Goal: Task Accomplishment & Management: Use online tool/utility

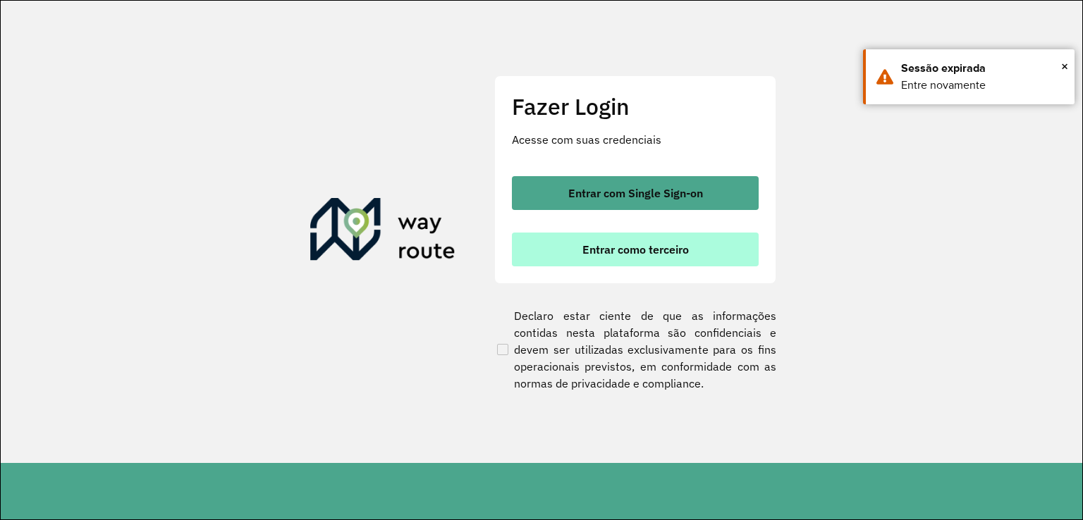
click at [663, 257] on button "Entrar como terceiro" at bounding box center [635, 250] width 247 height 34
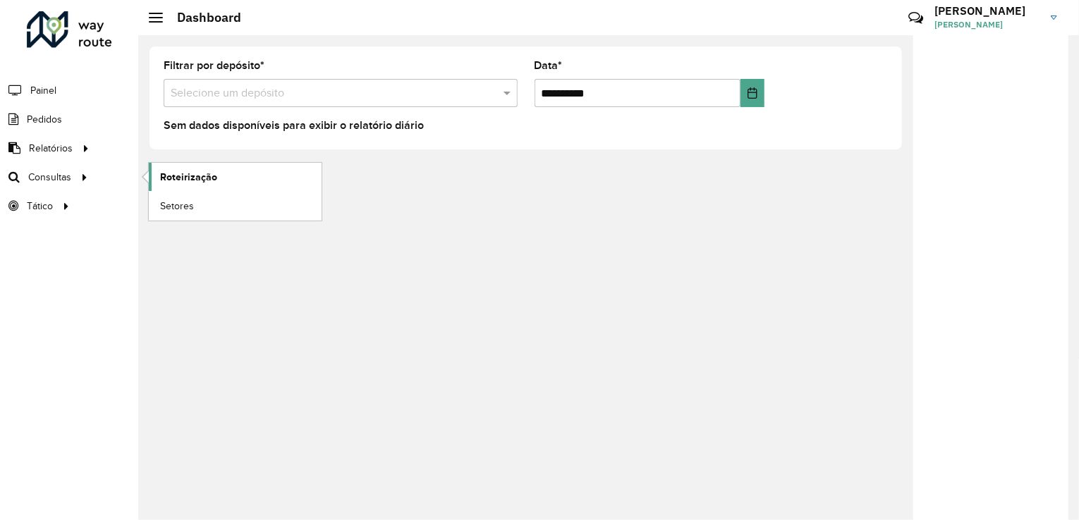
click at [203, 180] on span "Roteirização" at bounding box center [188, 177] width 57 height 15
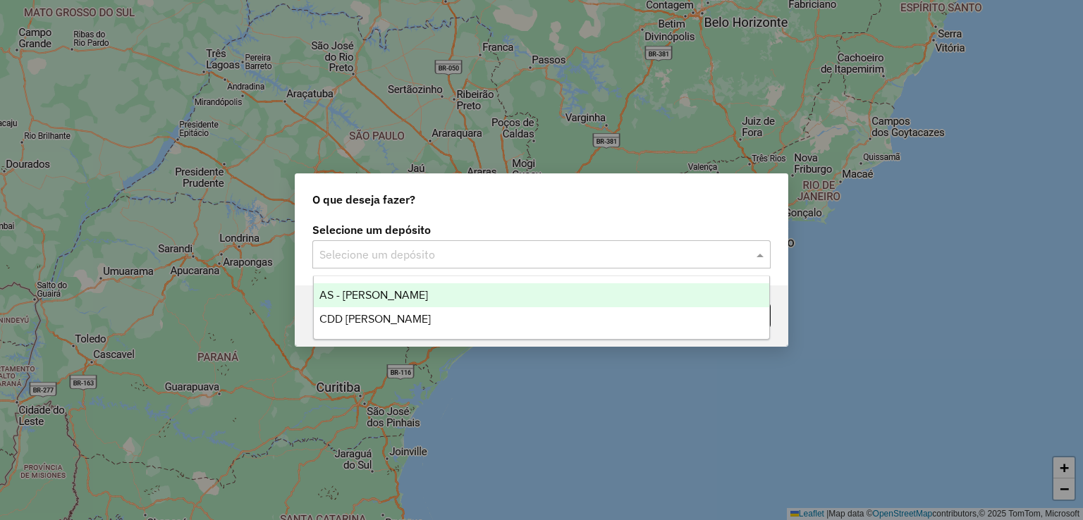
click at [698, 258] on input "text" at bounding box center [527, 255] width 416 height 17
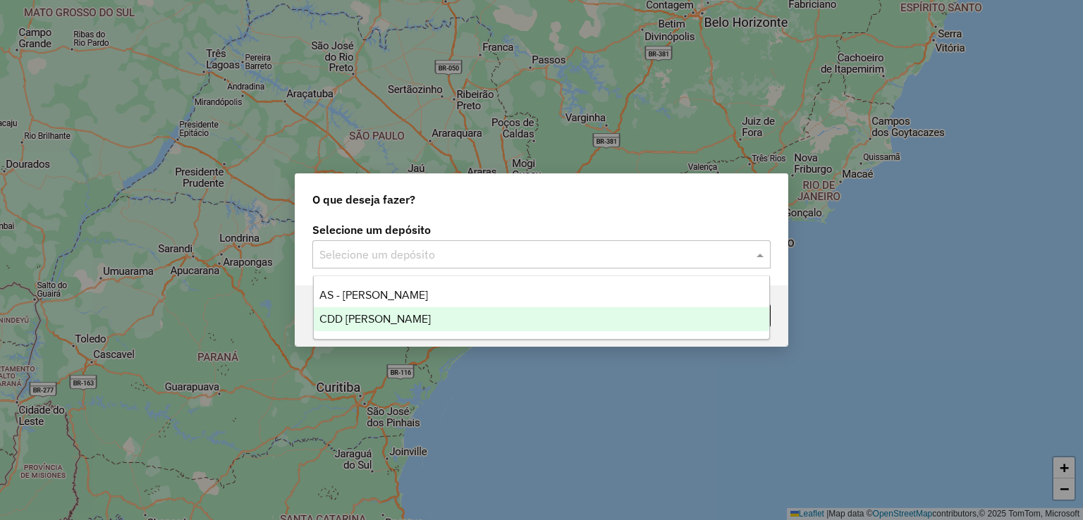
click at [604, 312] on div "CDD [PERSON_NAME]" at bounding box center [542, 319] width 456 height 24
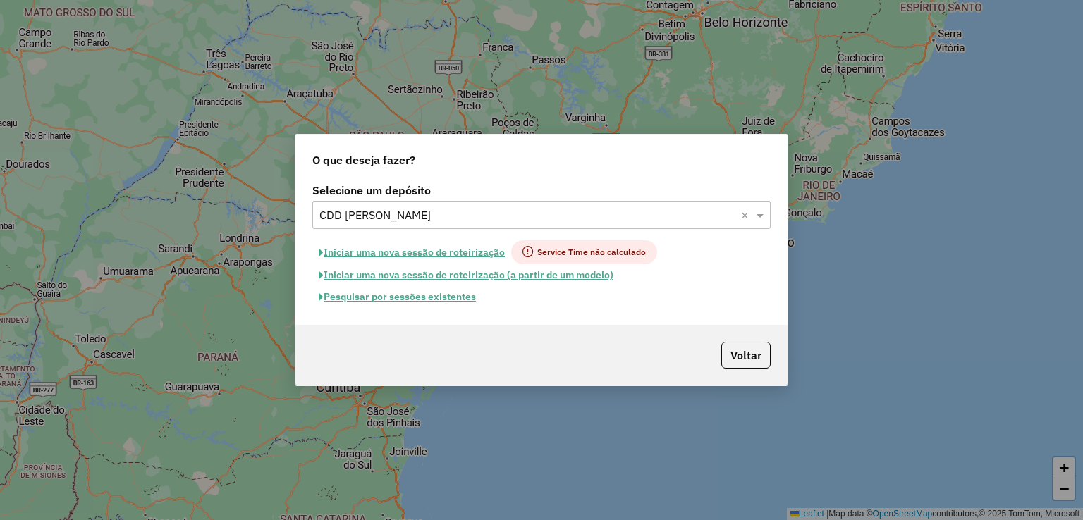
click at [453, 250] on button "Iniciar uma nova sessão de roteirização" at bounding box center [411, 252] width 199 height 24
select select "*"
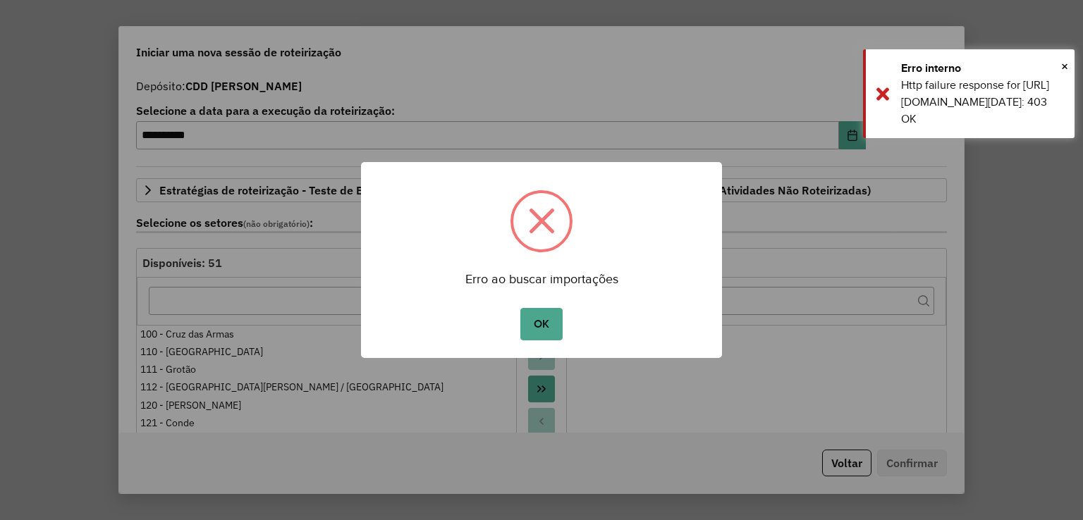
click at [544, 333] on button "OK" at bounding box center [541, 324] width 42 height 32
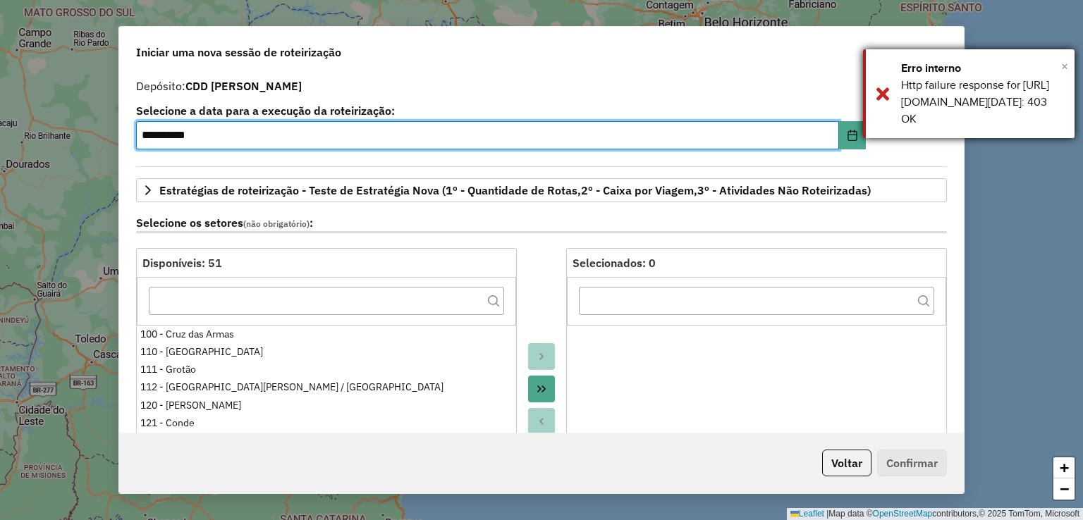
click at [1066, 63] on span "×" at bounding box center [1064, 67] width 7 height 16
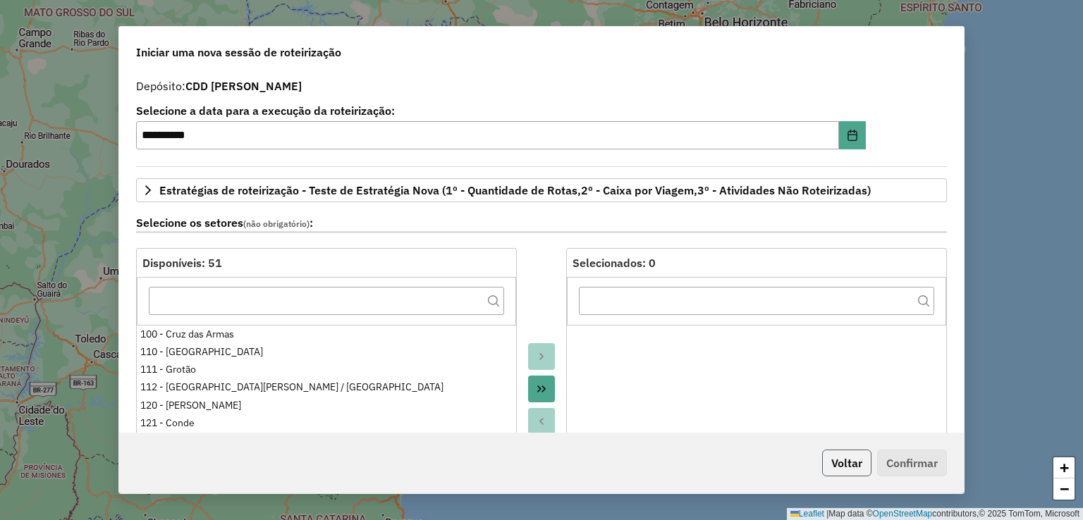
click at [855, 472] on button "Voltar" at bounding box center [846, 463] width 49 height 27
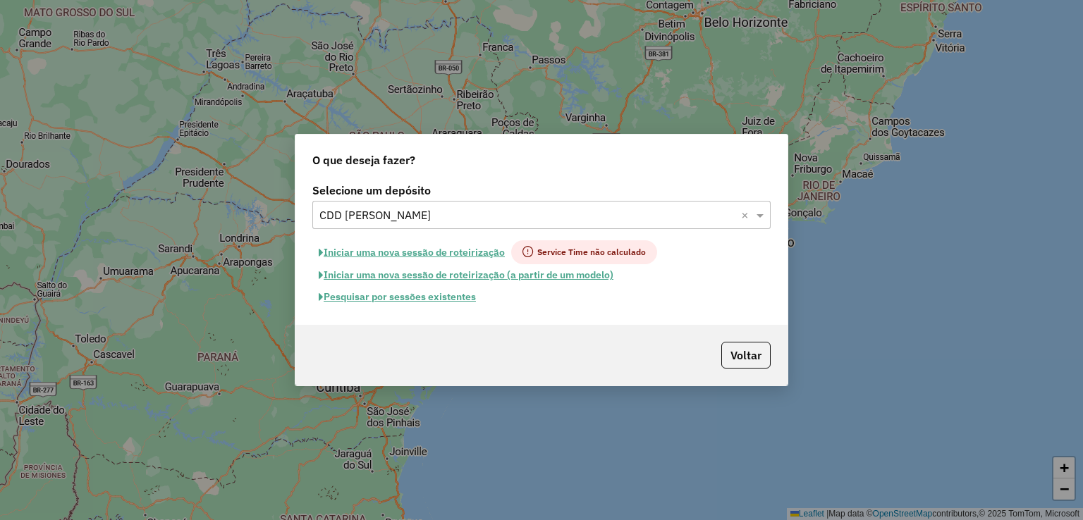
click at [457, 293] on button "Pesquisar por sessões existentes" at bounding box center [397, 297] width 170 height 22
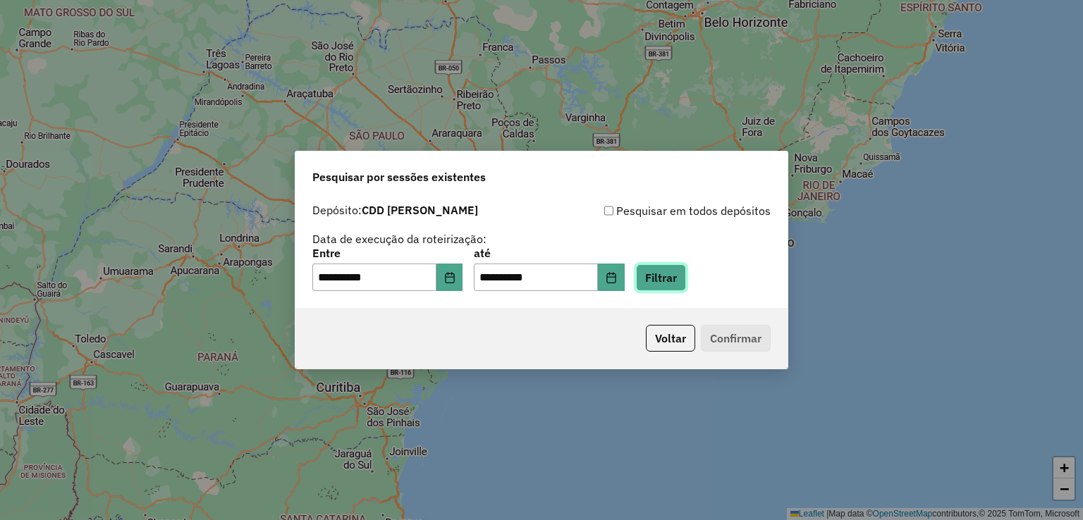
click at [682, 276] on button "Filtrar" at bounding box center [661, 277] width 50 height 27
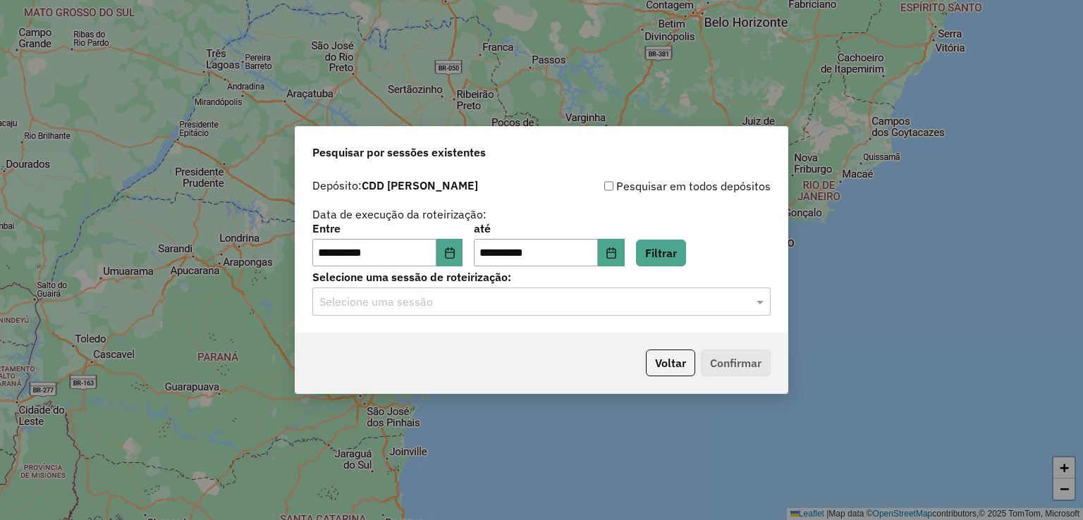
click at [673, 304] on input "text" at bounding box center [527, 302] width 416 height 17
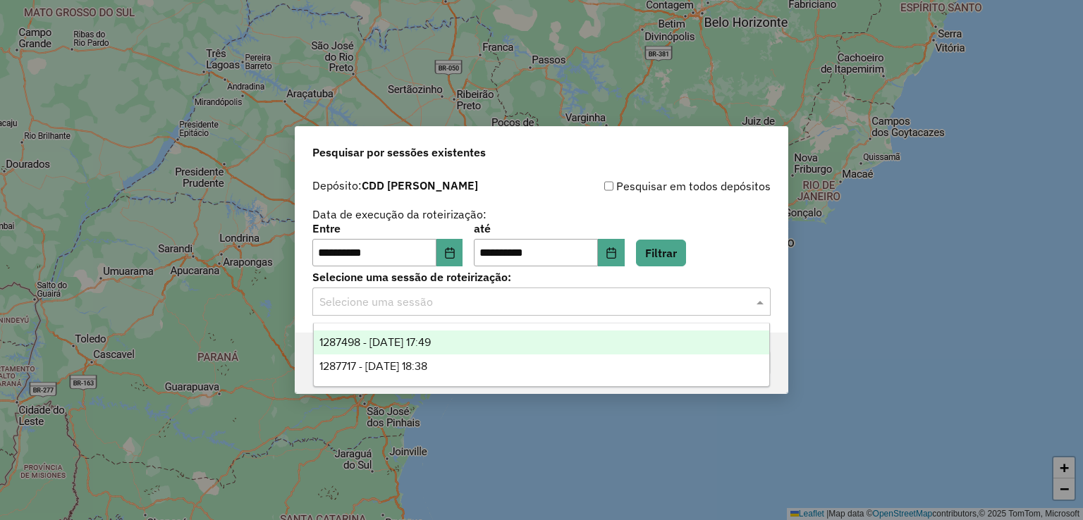
click at [631, 346] on div "1287498 - [DATE] 17:49" at bounding box center [542, 343] width 456 height 24
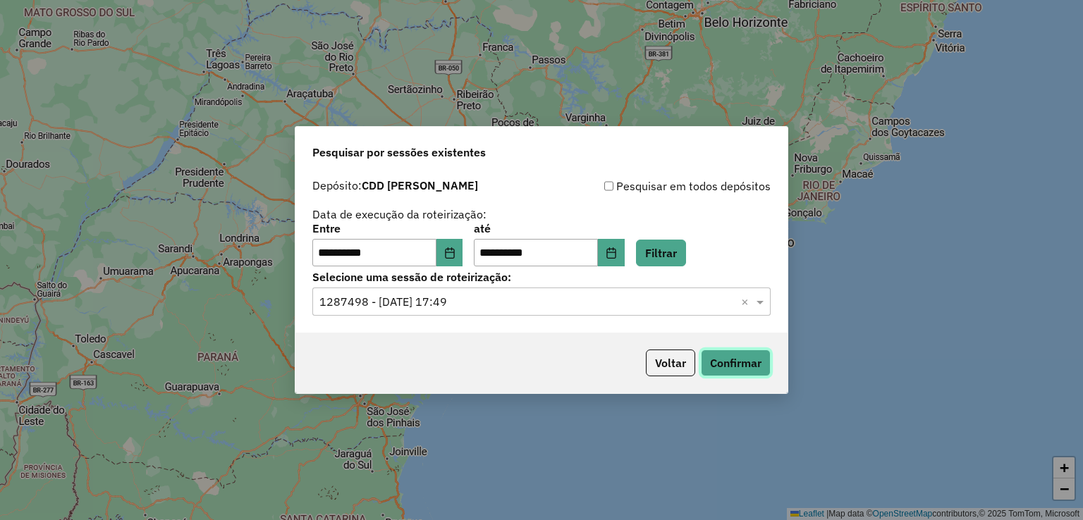
click at [729, 367] on button "Confirmar" at bounding box center [736, 363] width 70 height 27
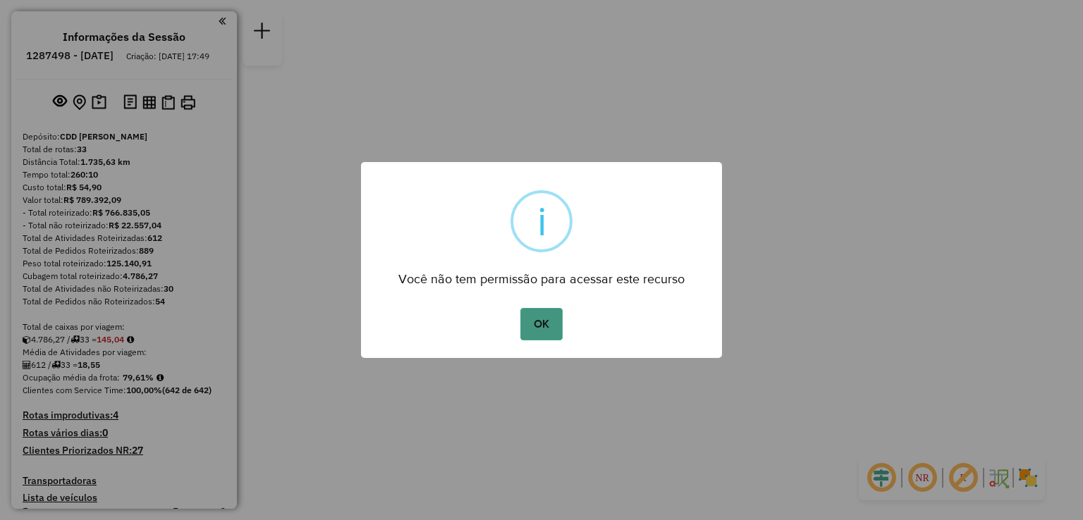
click at [558, 317] on button "OK" at bounding box center [541, 324] width 42 height 32
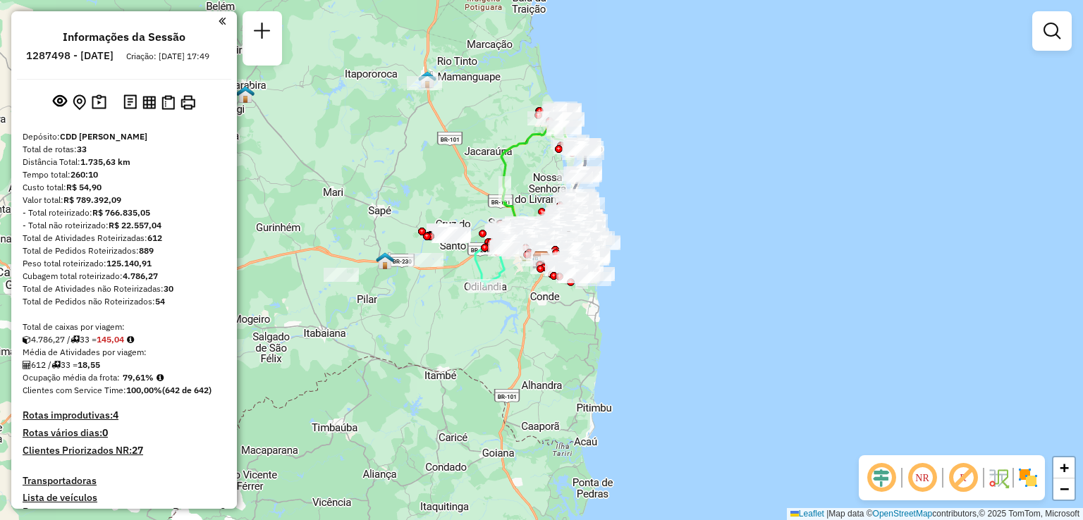
click at [1044, 49] on div at bounding box center [1051, 30] width 39 height 39
click at [1041, 27] on link at bounding box center [1052, 31] width 28 height 28
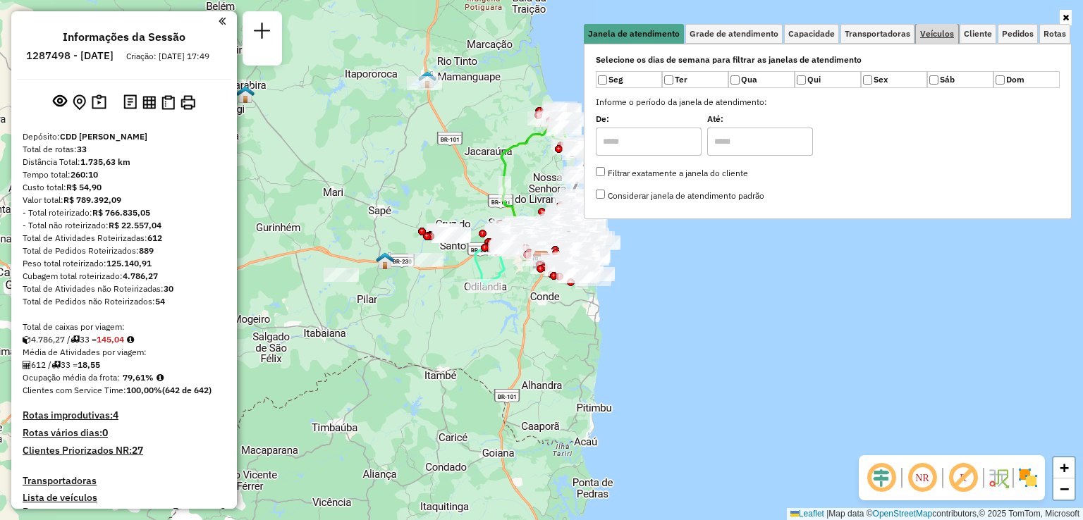
click at [939, 32] on span "Veículos" at bounding box center [937, 34] width 34 height 8
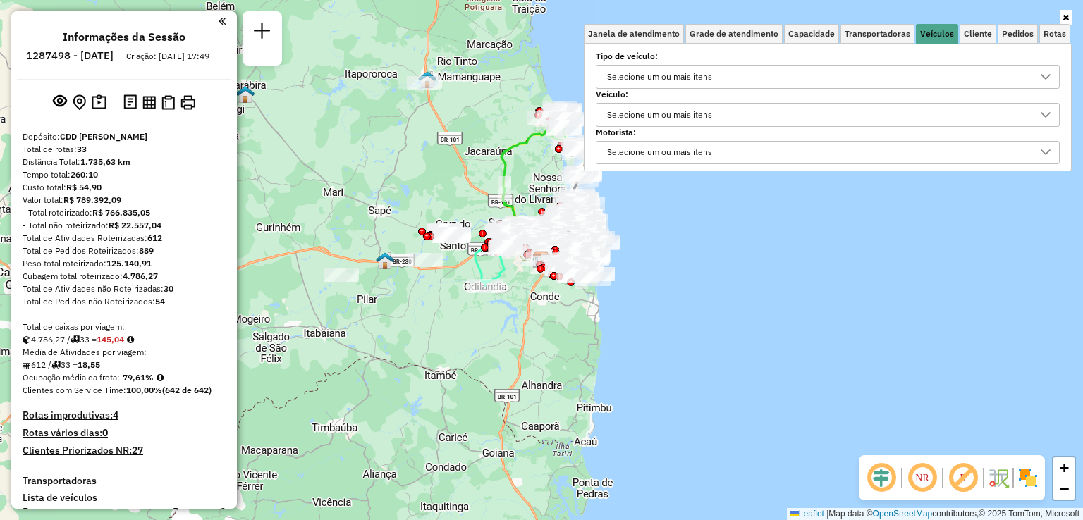
click at [716, 121] on div "Selecione um ou mais itens" at bounding box center [659, 115] width 115 height 23
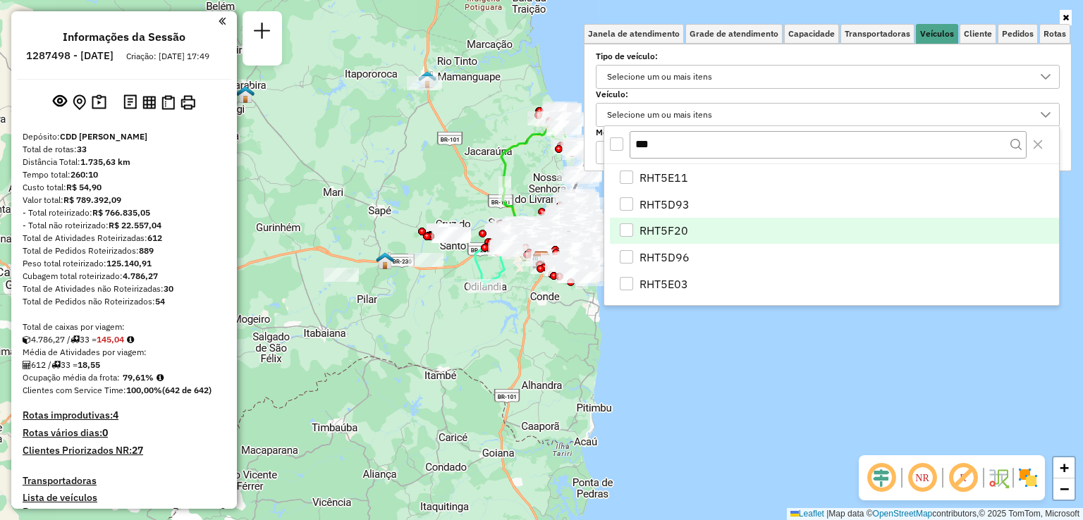
type input "***"
click at [714, 225] on li "RHT5F20" at bounding box center [834, 231] width 449 height 27
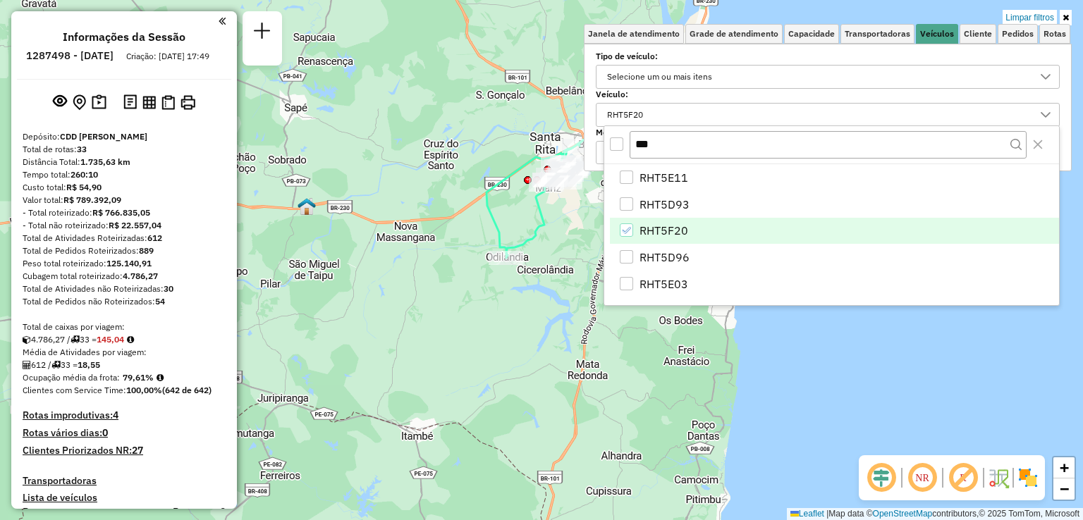
click at [1067, 18] on icon at bounding box center [1066, 17] width 6 height 8
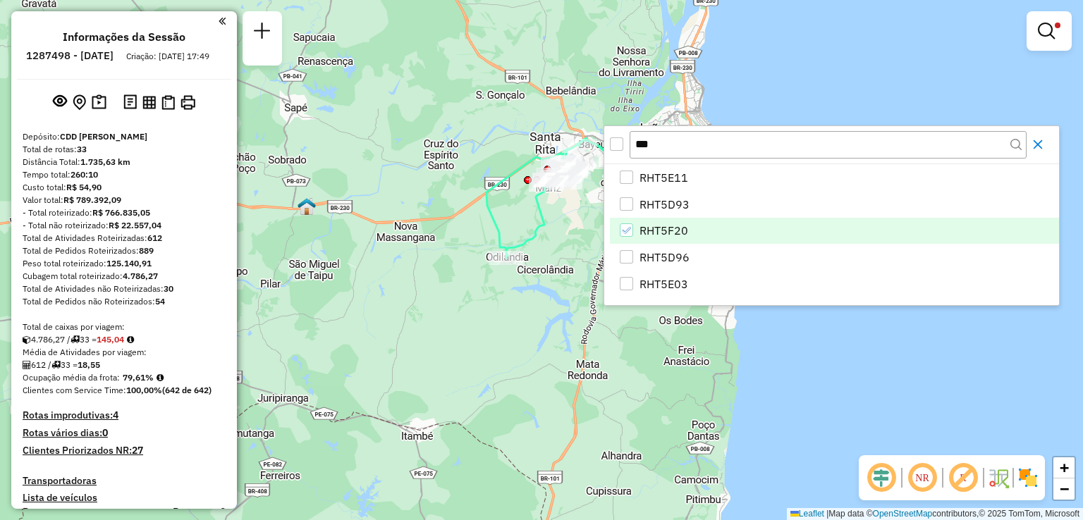
click at [1041, 145] on icon "Close" at bounding box center [1037, 144] width 11 height 11
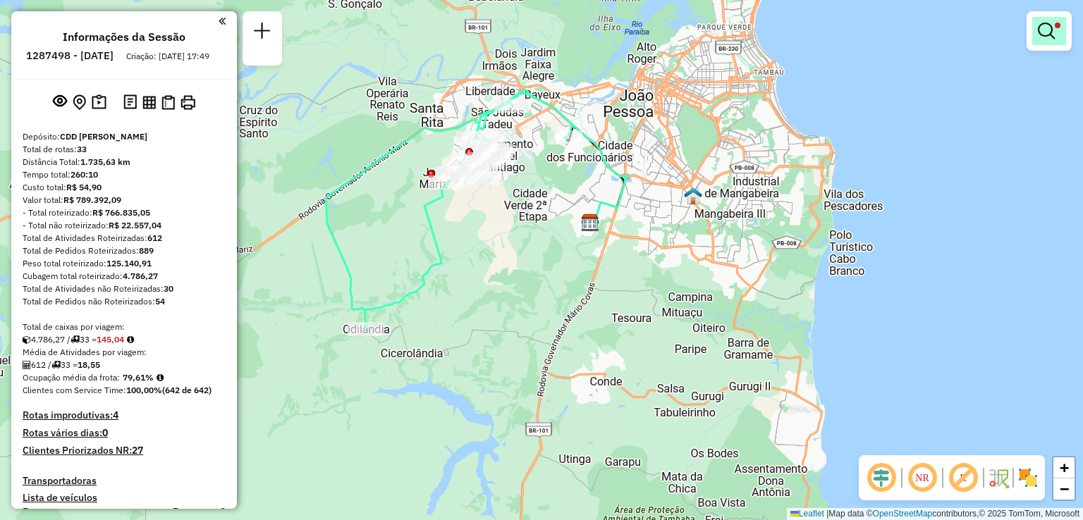
click at [1060, 29] on link at bounding box center [1049, 31] width 34 height 28
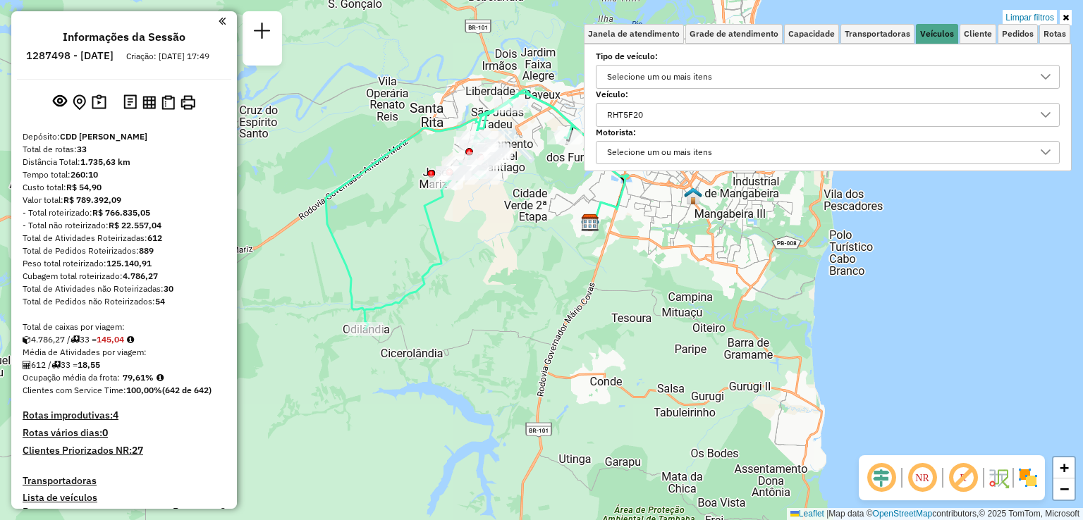
click at [754, 109] on div "RHT5F20" at bounding box center [817, 115] width 430 height 23
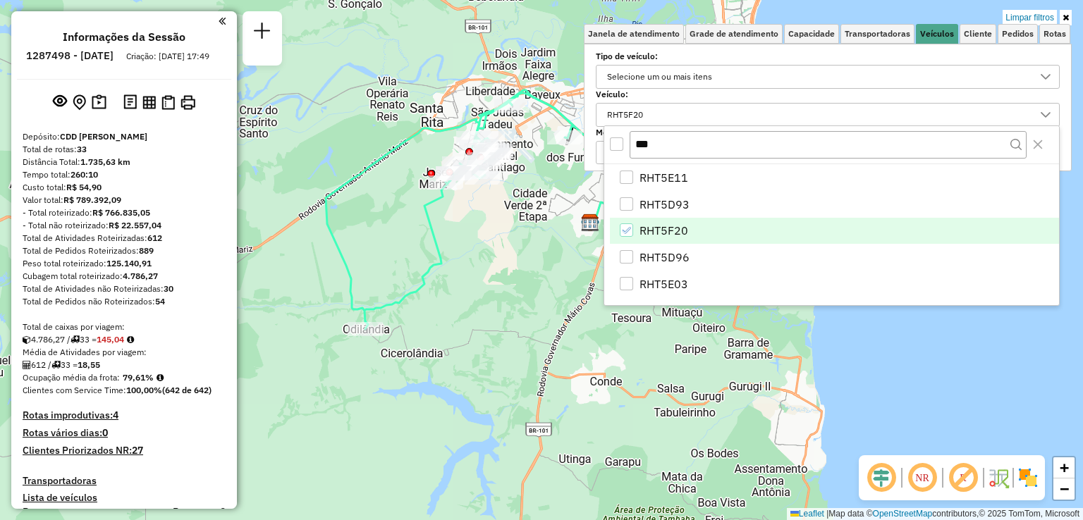
click at [630, 228] on icon "RHT5F20" at bounding box center [626, 231] width 10 height 10
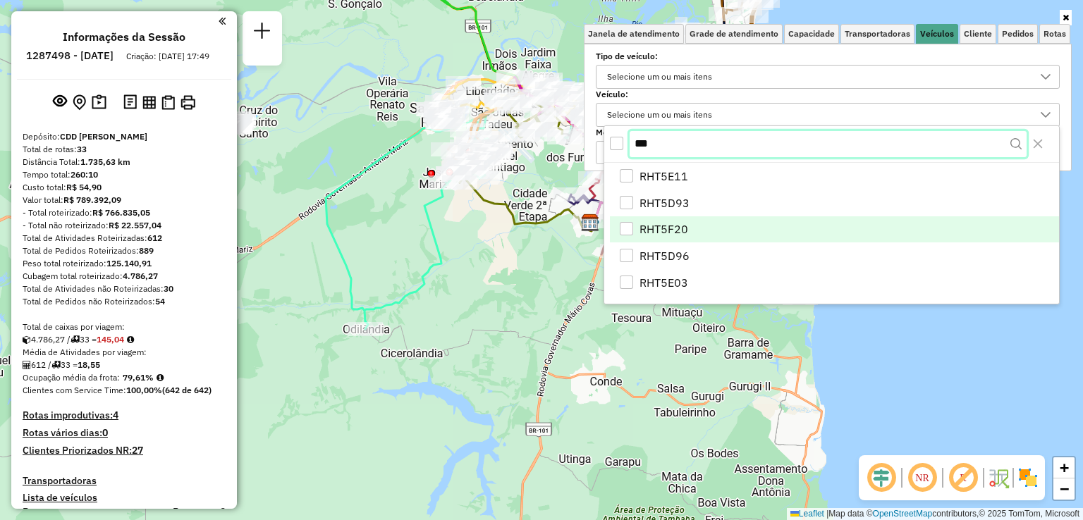
click at [674, 140] on input "***" at bounding box center [828, 144] width 397 height 27
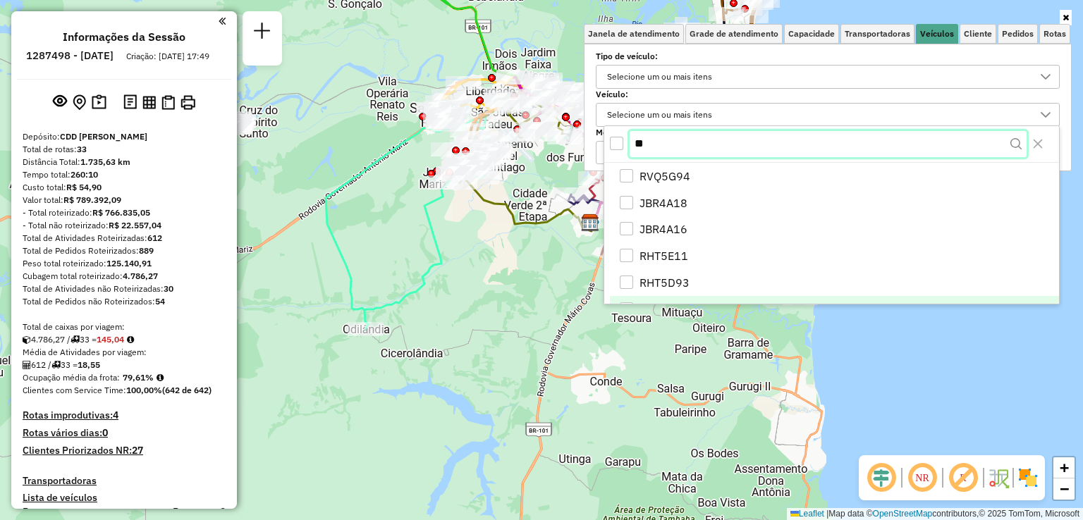
type input "*"
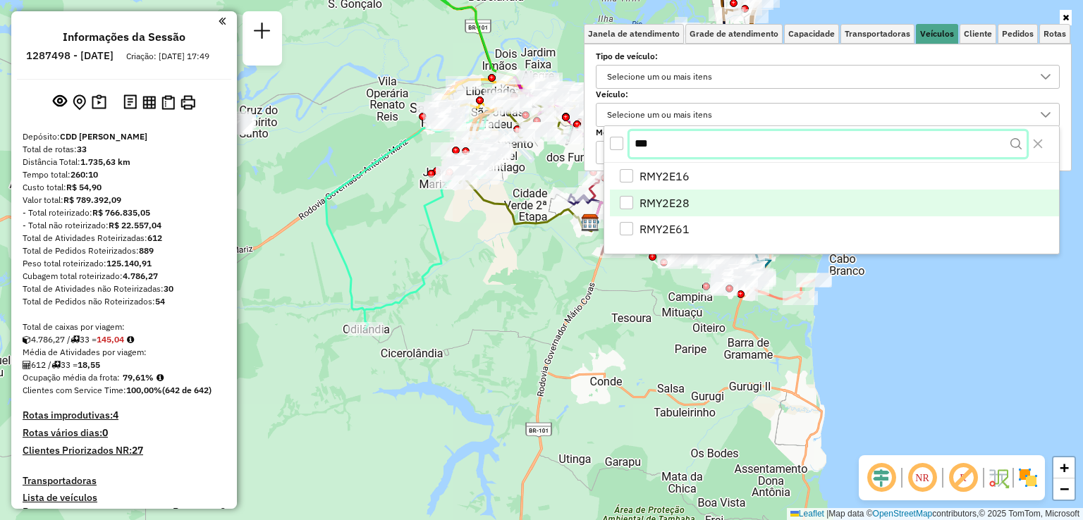
type input "***"
click at [668, 215] on li "RMY2E28" at bounding box center [834, 204] width 449 height 27
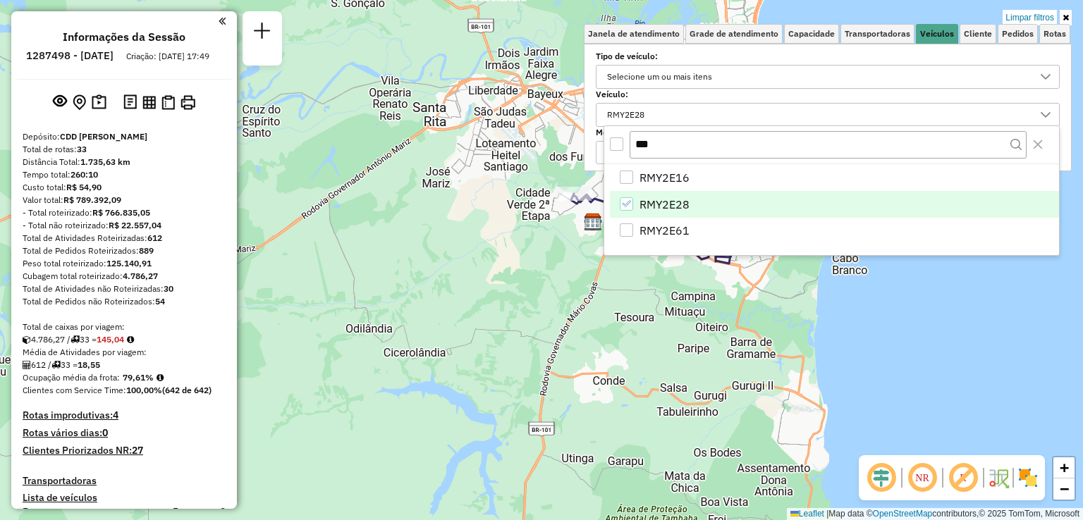
click at [482, 266] on div "Limpar filtros Janela de atendimento Grade de atendimento Capacidade Transporta…" at bounding box center [541, 260] width 1083 height 520
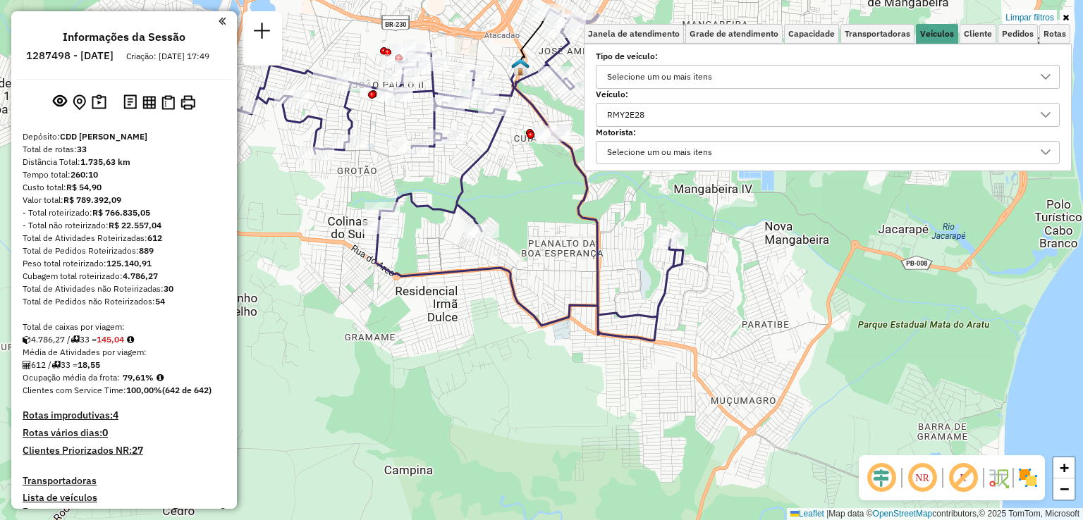
click at [1069, 20] on link at bounding box center [1066, 18] width 12 height 16
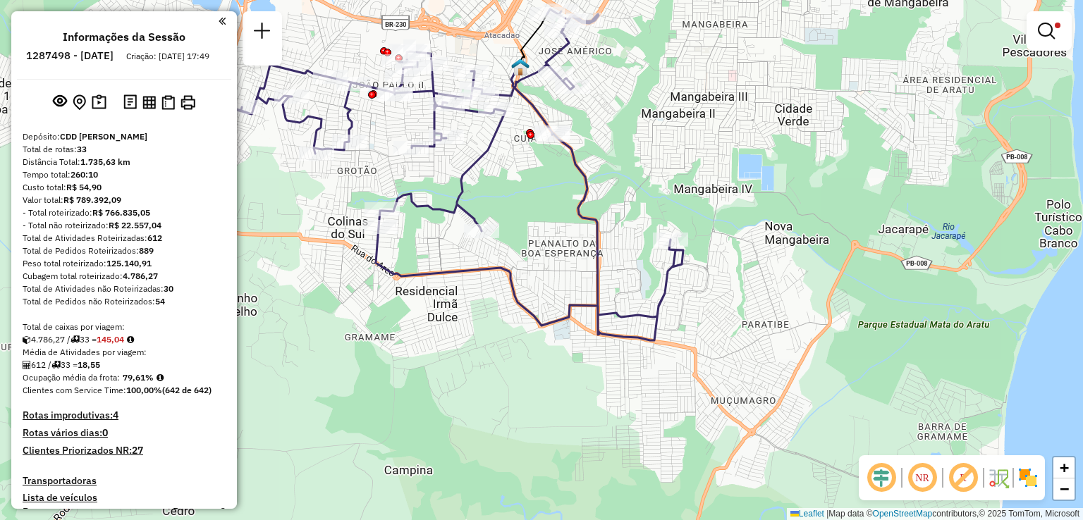
click at [219, 22] on em at bounding box center [222, 21] width 7 height 13
